Goal: Task Accomplishment & Management: Manage account settings

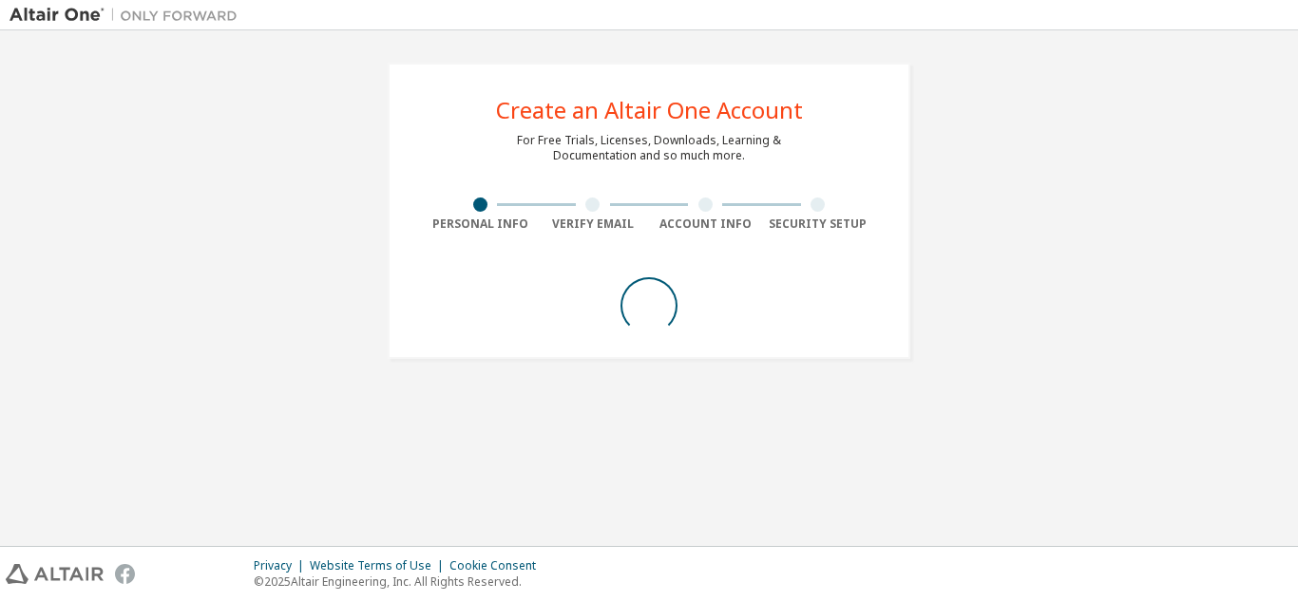
click at [250, 289] on div "Create an Altair One Account For Free Trials, Licenses, Downloads, Learning & D…" at bounding box center [649, 211] width 1279 height 342
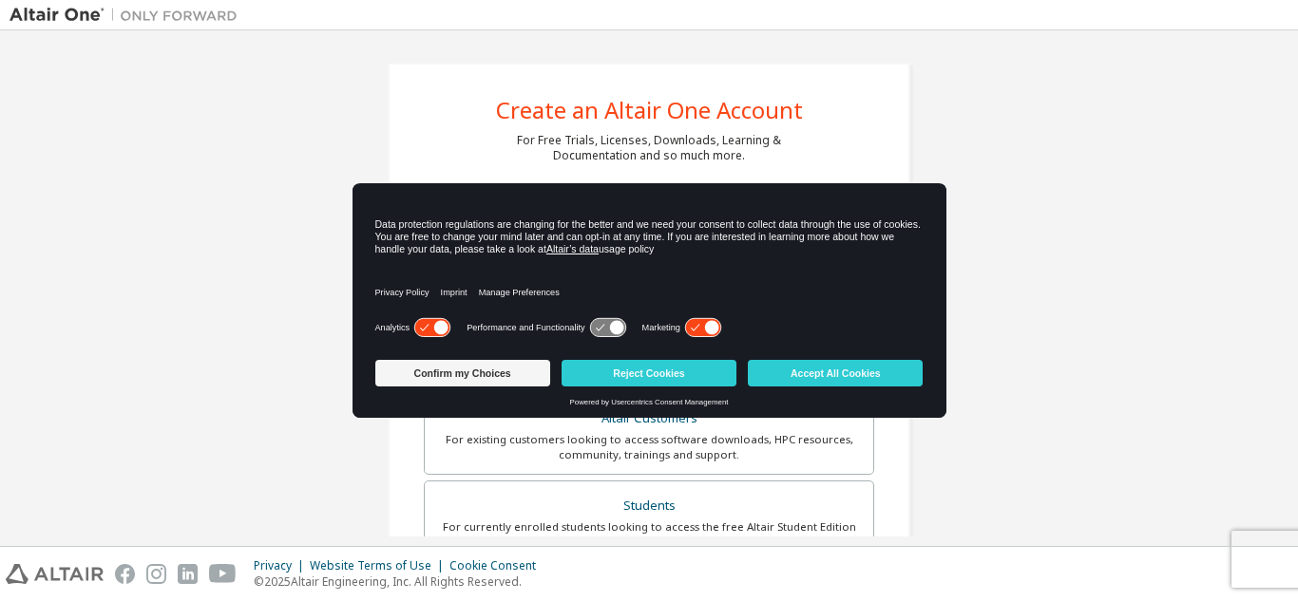
click at [609, 358] on div "Confirm my Choices Reject Cookies Accept All Cookies" at bounding box center [649, 375] width 548 height 46
click at [845, 367] on button "Accept All Cookies" at bounding box center [835, 373] width 175 height 27
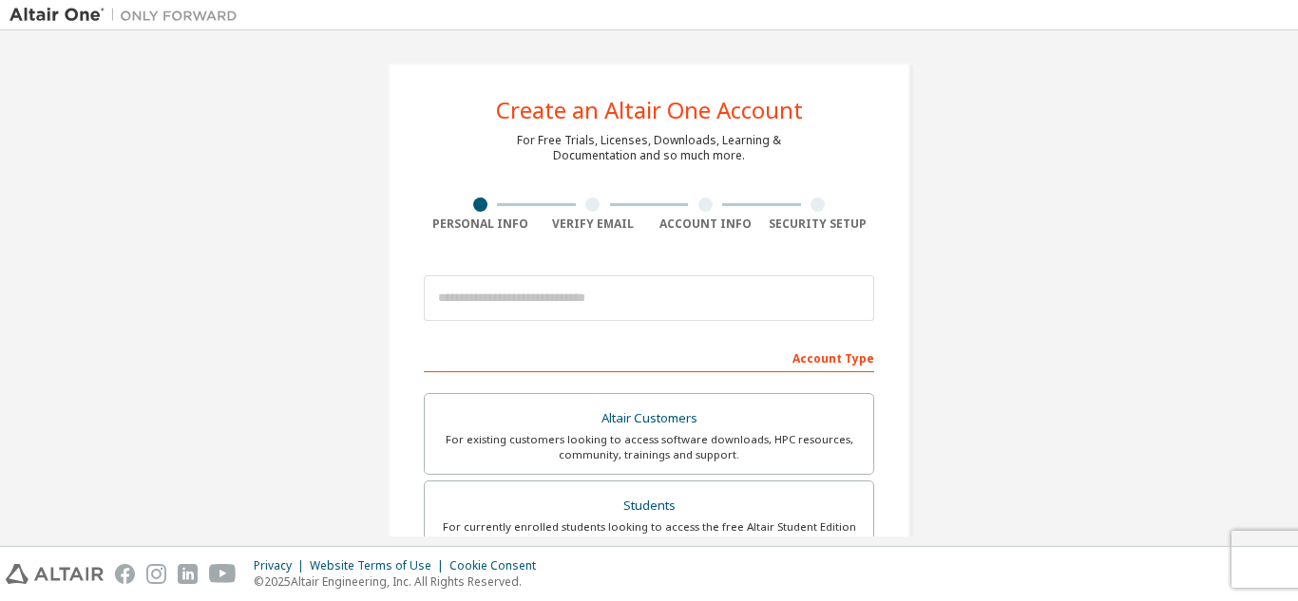
click at [71, 15] on img at bounding box center [129, 15] width 238 height 19
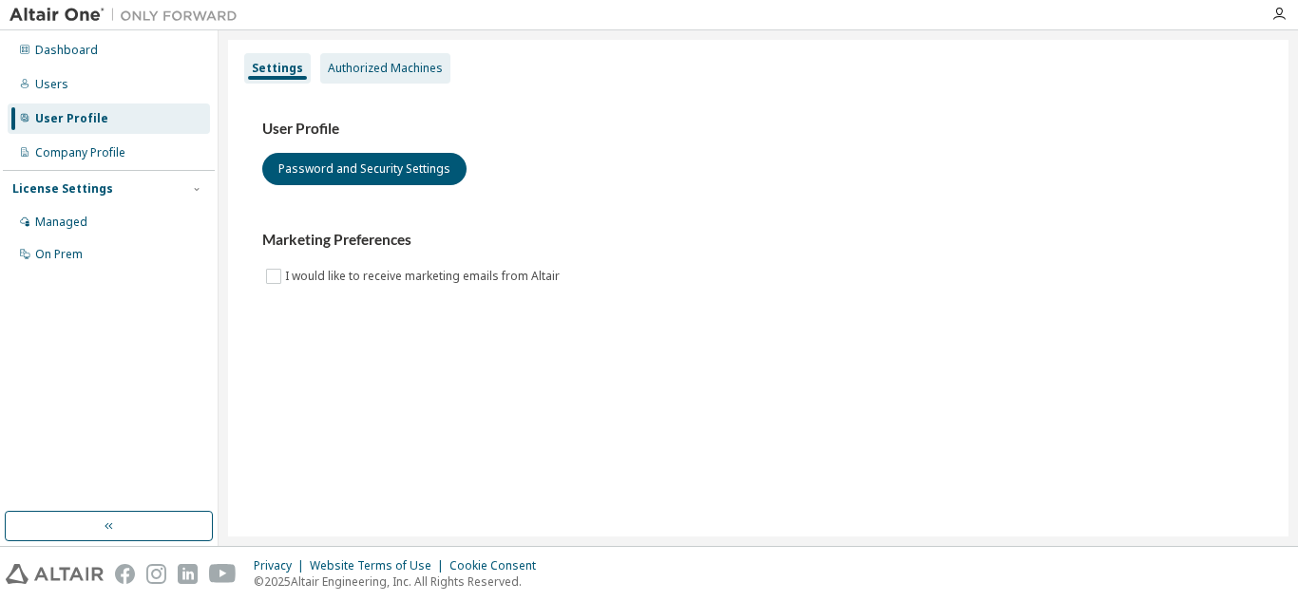
click at [406, 82] on div "Authorized Machines" at bounding box center [385, 68] width 130 height 30
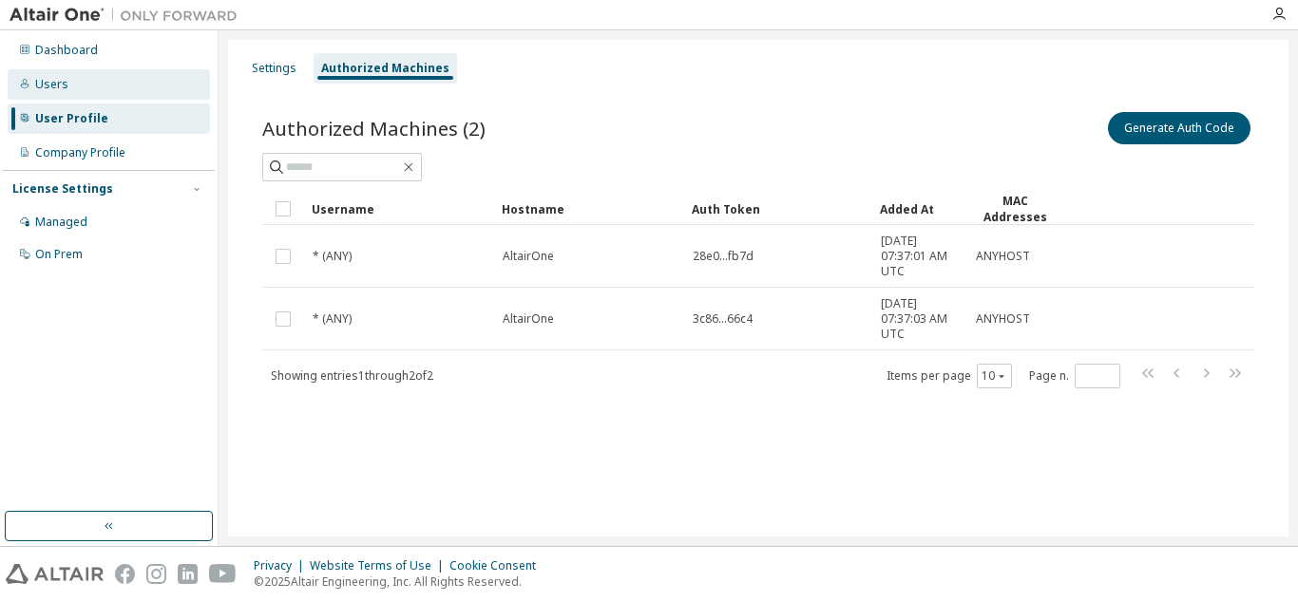
click at [91, 80] on div "Users" at bounding box center [109, 84] width 202 height 30
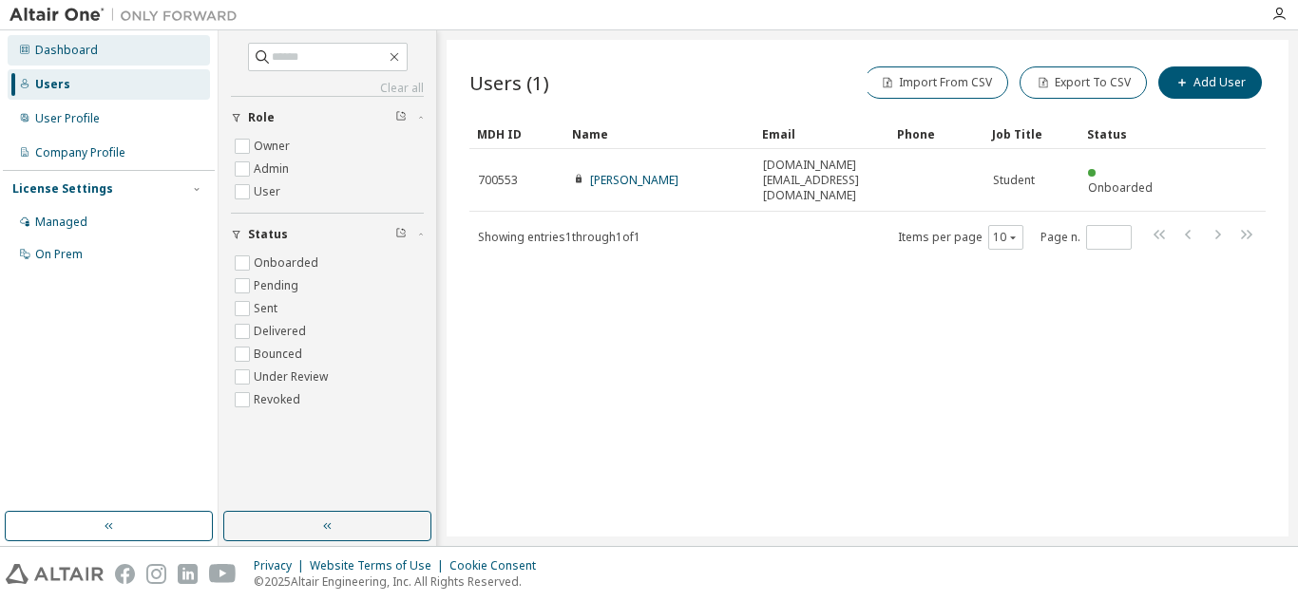
click at [97, 55] on div "Dashboard" at bounding box center [109, 50] width 202 height 30
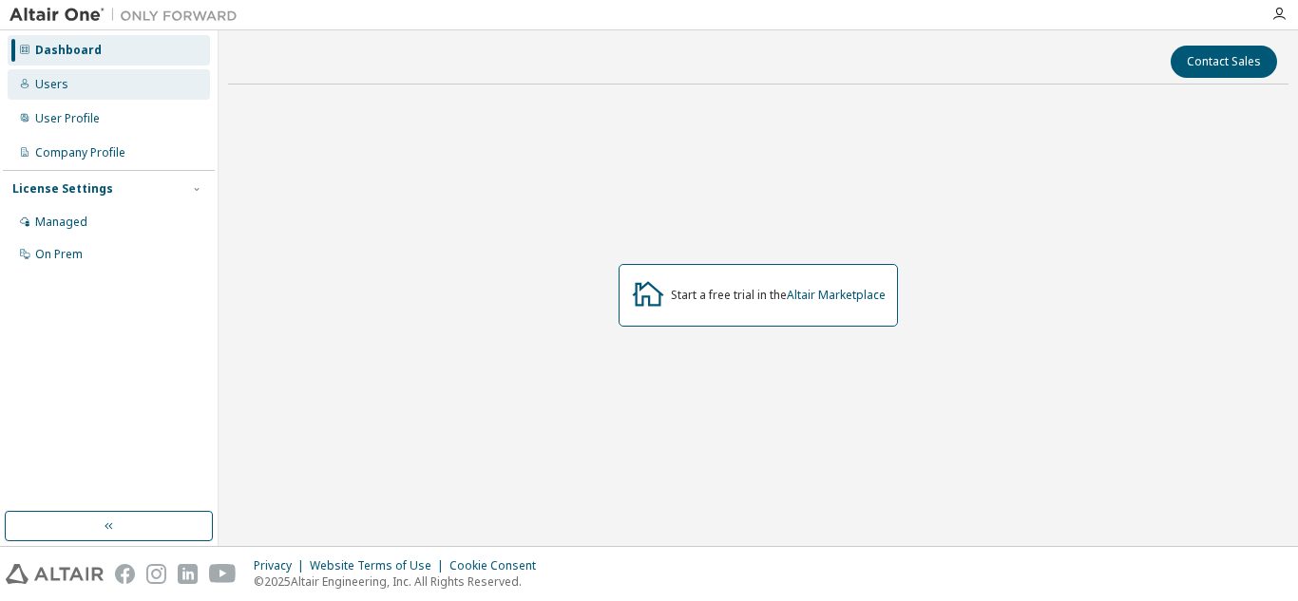
click at [95, 75] on div "Users" at bounding box center [109, 84] width 202 height 30
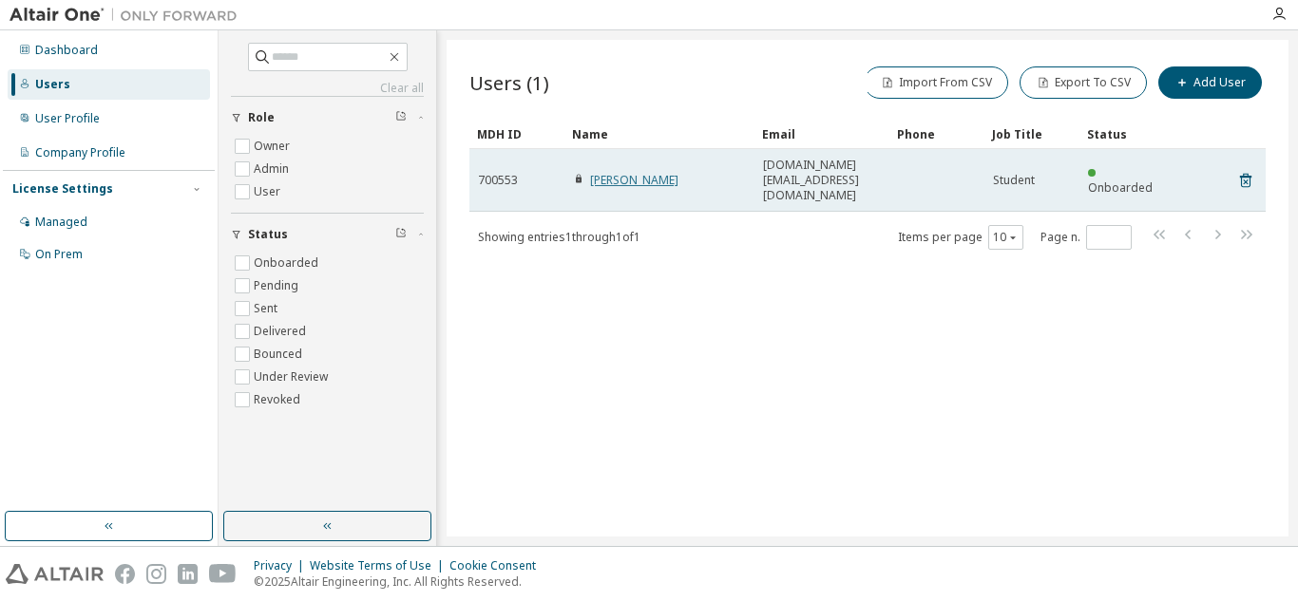
click at [645, 172] on link "[PERSON_NAME]" at bounding box center [634, 180] width 88 height 16
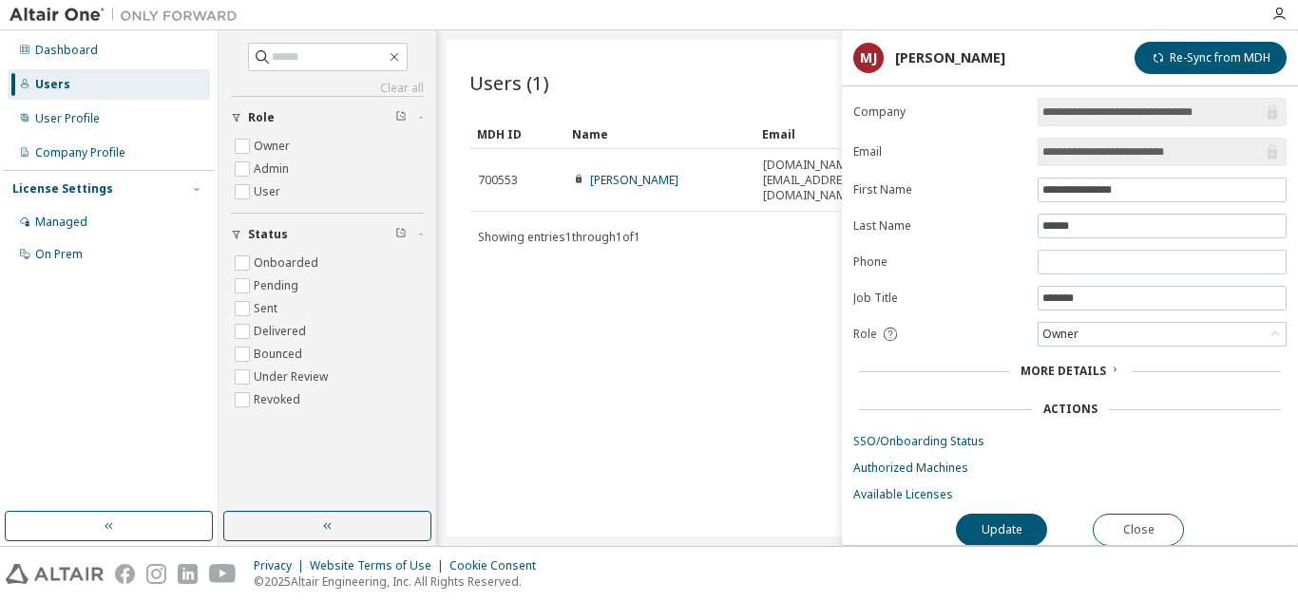
scroll to position [10, 0]
click at [611, 280] on div "Users (1) Import From CSV Export To CSV Add User Clear Load Save Save As Field …" at bounding box center [868, 288] width 842 height 497
click at [1155, 514] on button "Close" at bounding box center [1138, 529] width 91 height 32
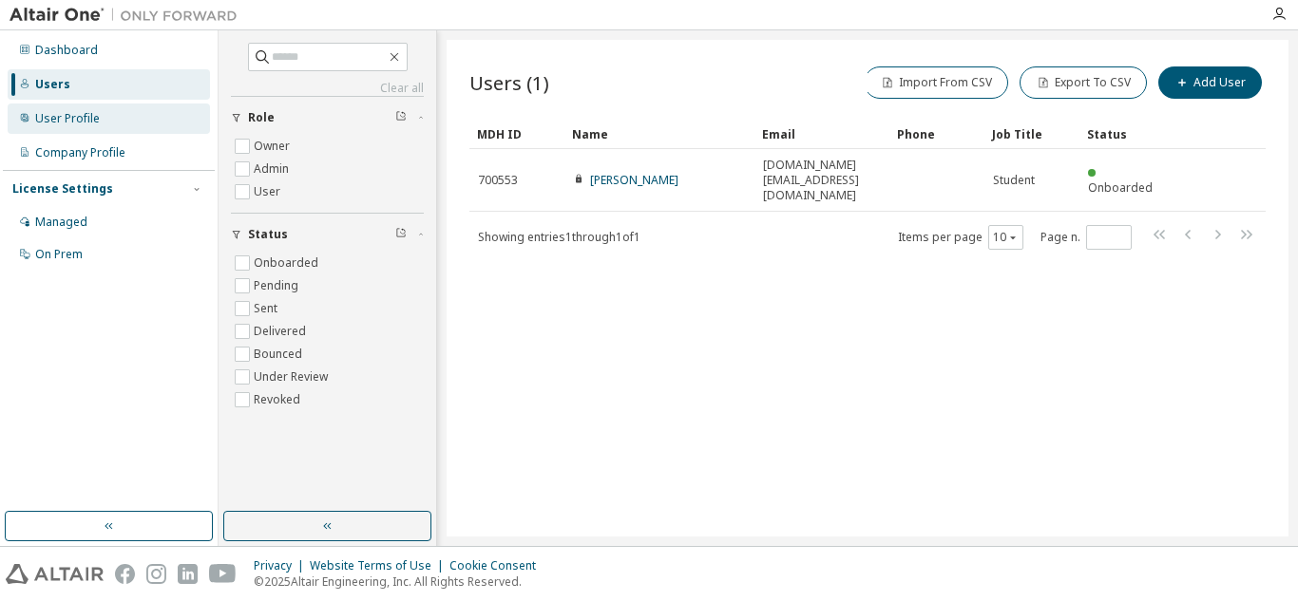
click at [47, 129] on div "User Profile" at bounding box center [109, 119] width 202 height 30
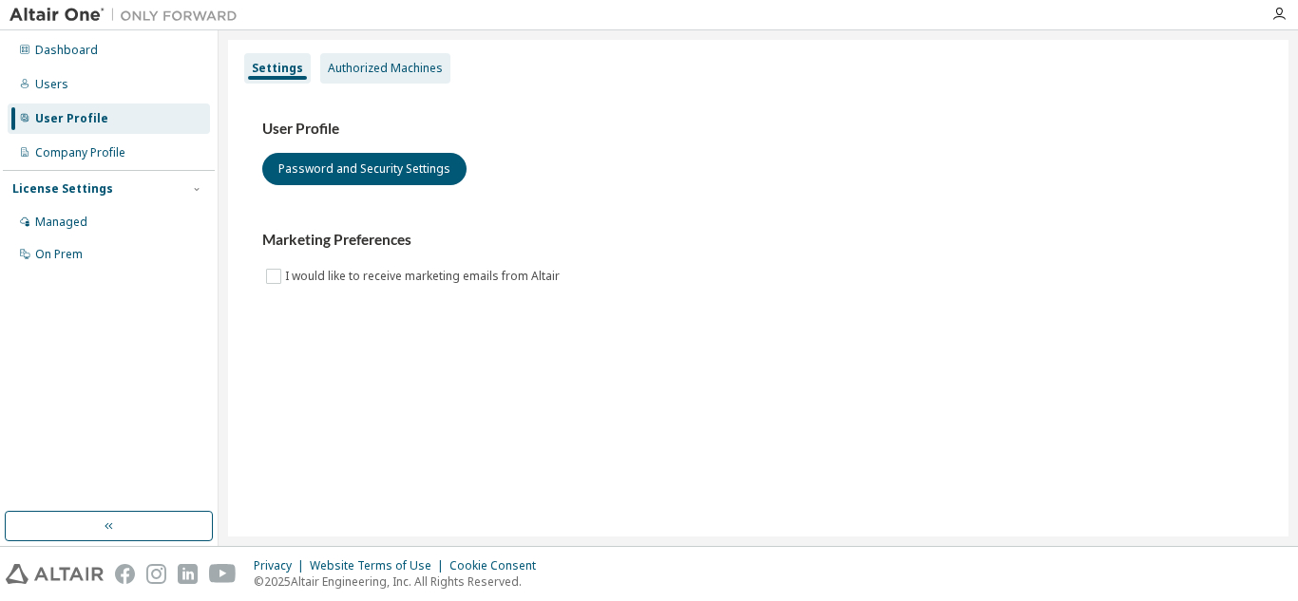
click at [370, 68] on div "Authorized Machines" at bounding box center [385, 68] width 115 height 15
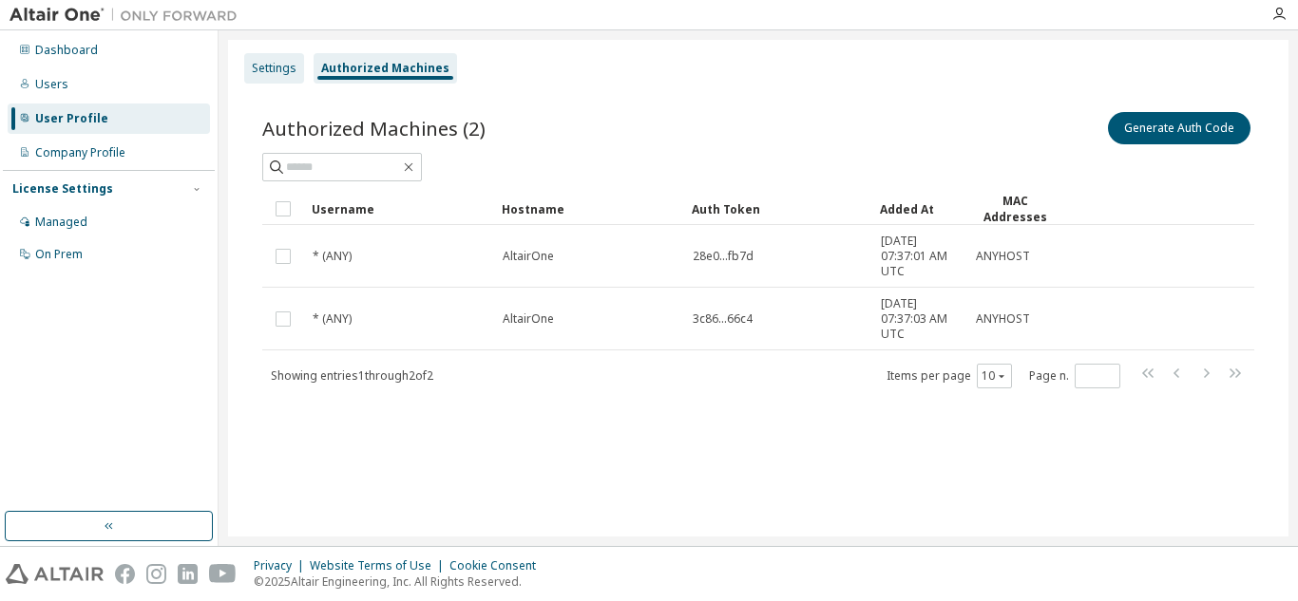
click at [270, 58] on div "Settings" at bounding box center [274, 68] width 60 height 30
